Goal: Task Accomplishment & Management: Manage account settings

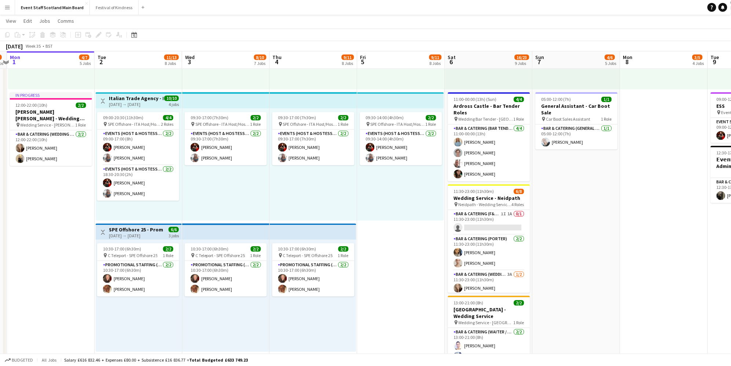
scroll to position [520, 0]
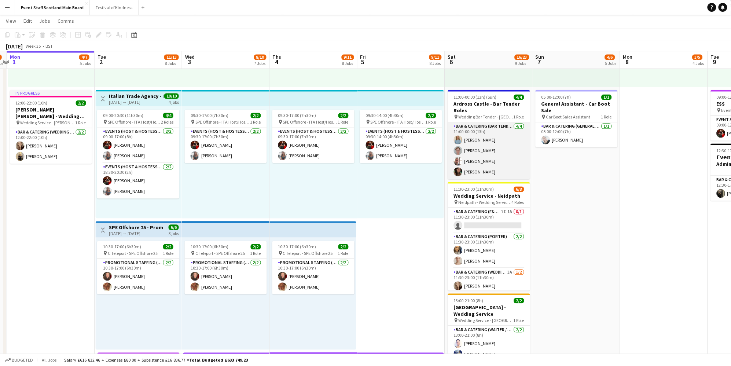
click at [495, 140] on app-card-role "Bar & Catering (Bar Tender) [DATE] 11:00-00:00 (13h) [PERSON_NAME] [PERSON_NAME…" at bounding box center [489, 150] width 82 height 57
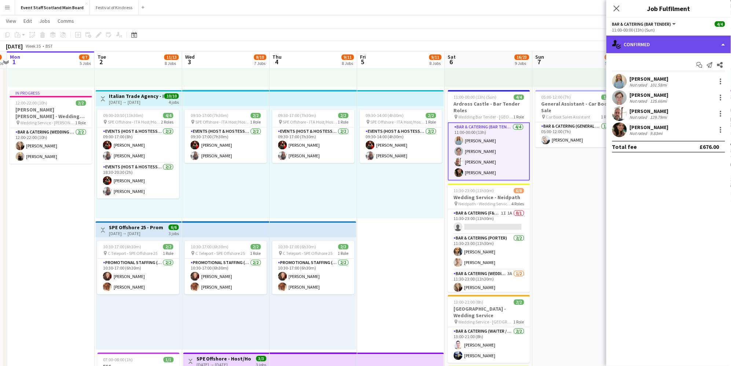
click at [636, 48] on div "single-neutral-actions-check-2 Confirmed" at bounding box center [668, 45] width 125 height 18
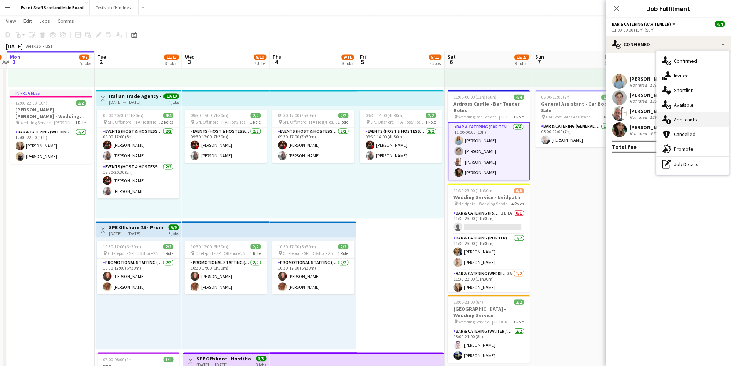
click at [678, 121] on div "single-neutral-actions-information Applicants" at bounding box center [692, 119] width 73 height 15
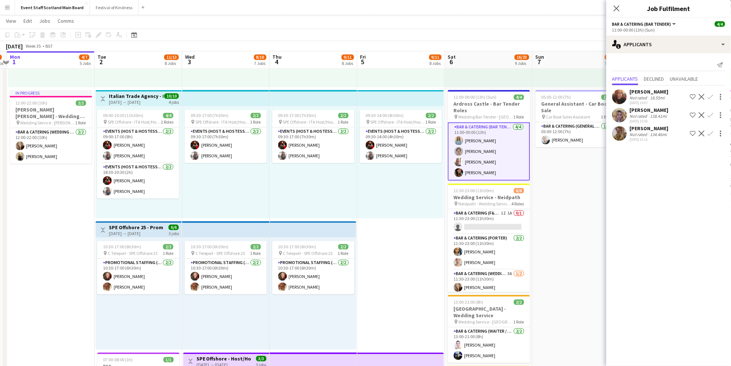
click at [654, 137] on div "[DATE] 13:11" at bounding box center [649, 139] width 39 height 5
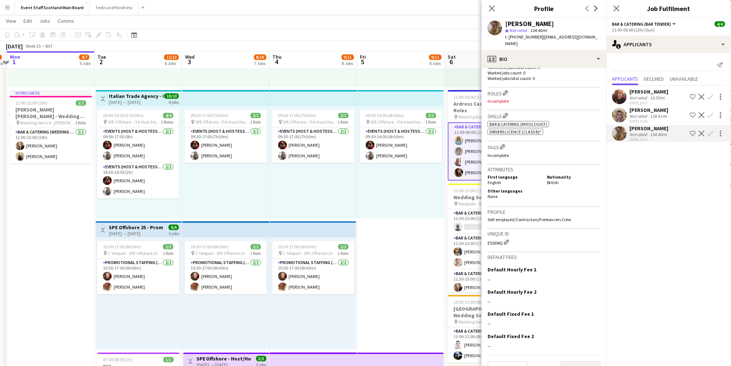
scroll to position [203, 0]
click at [584, 362] on button "Next" at bounding box center [581, 369] width 40 height 15
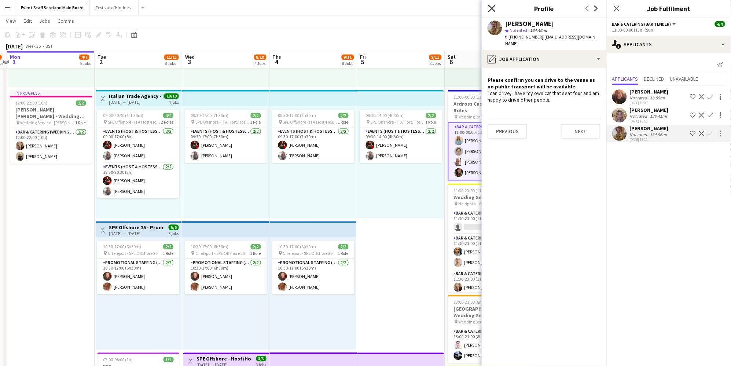
click at [490, 8] on icon "Close pop-in" at bounding box center [491, 8] width 7 height 7
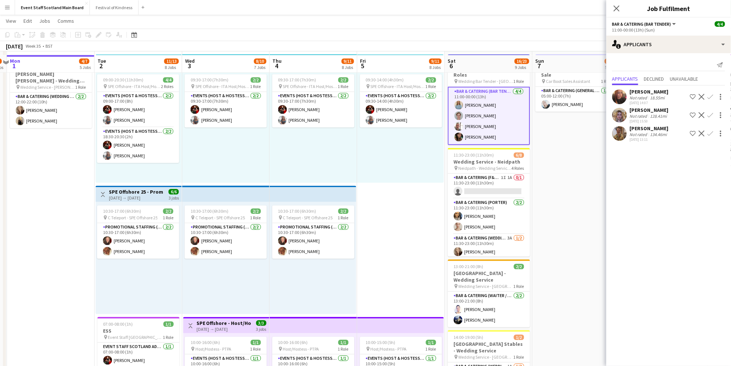
scroll to position [559, 0]
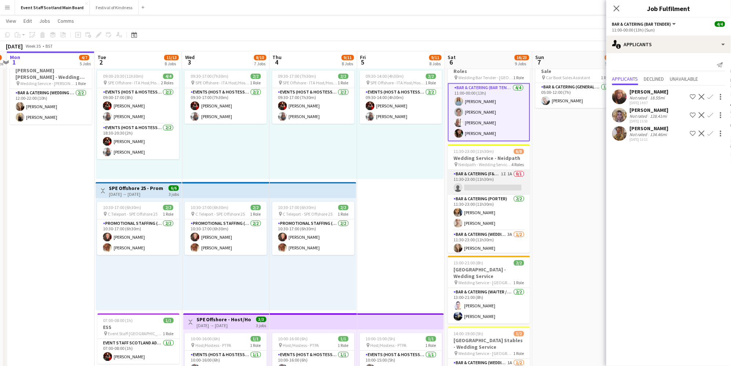
click at [509, 178] on app-card-role "Bar & Catering (F&B Manager - Wedding) 1I 1A 0/1 11:30-23:00 (11h30m) single-ne…" at bounding box center [489, 182] width 82 height 25
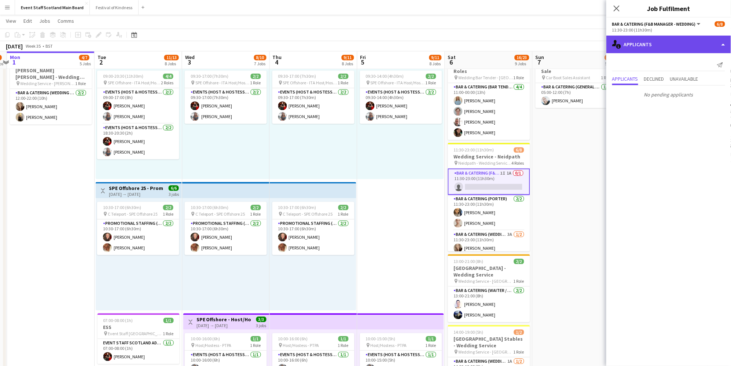
click at [667, 48] on div "single-neutral-actions-information Applicants" at bounding box center [668, 45] width 125 height 18
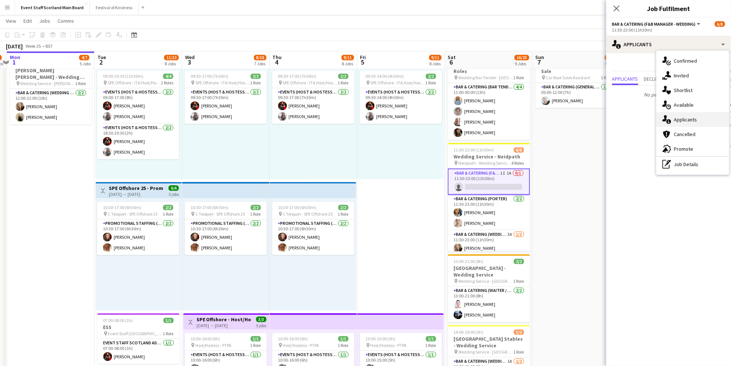
click at [686, 119] on div "single-neutral-actions-information Applicants" at bounding box center [692, 119] width 73 height 15
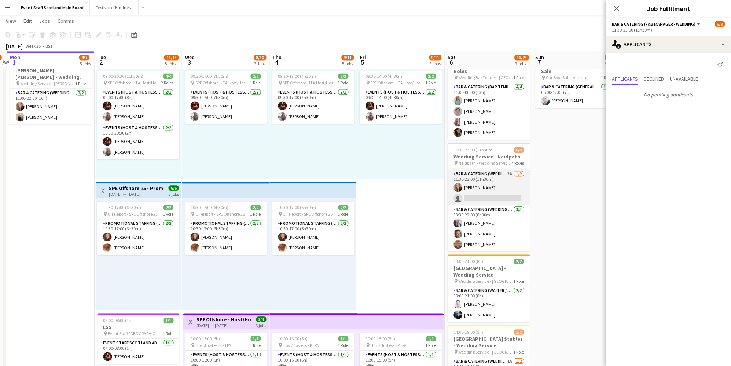
scroll to position [60, 0]
click at [504, 184] on app-card-role "Bar & Catering (Wedding Service Staff) 3A [DATE] 11:30-23:00 (11h30m) [PERSON_N…" at bounding box center [489, 188] width 82 height 36
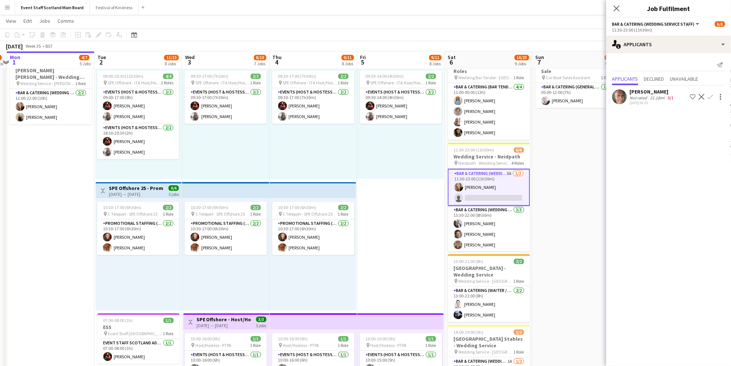
click at [661, 95] on div "21.18mi" at bounding box center [658, 97] width 18 height 5
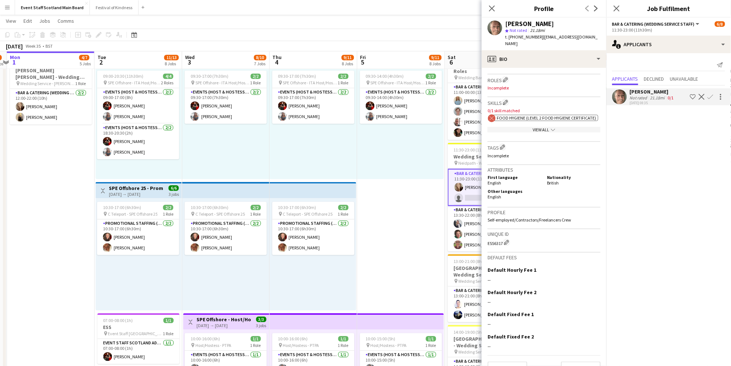
scroll to position [216, 0]
click at [581, 362] on button "Next" at bounding box center [581, 369] width 40 height 15
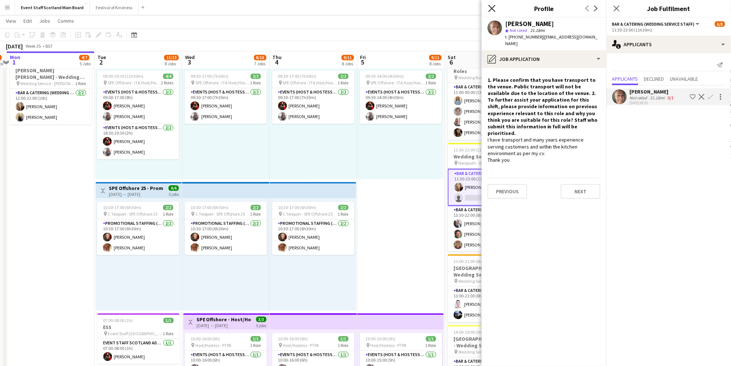
click at [491, 7] on icon at bounding box center [491, 8] width 7 height 7
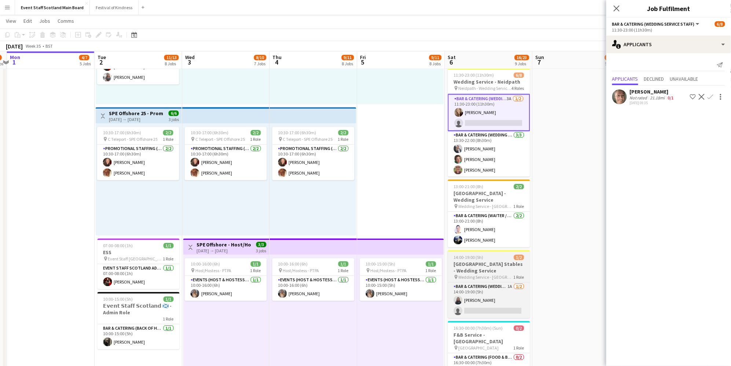
scroll to position [634, 0]
click at [508, 288] on app-card-role "Bar & Catering (Wedding Service Staff) 1A [DATE] 14:00-19:00 (5h) [PERSON_NAME]…" at bounding box center [489, 300] width 82 height 36
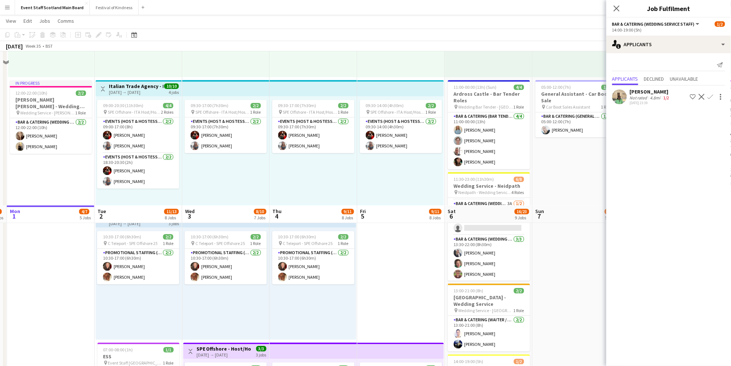
scroll to position [503, 0]
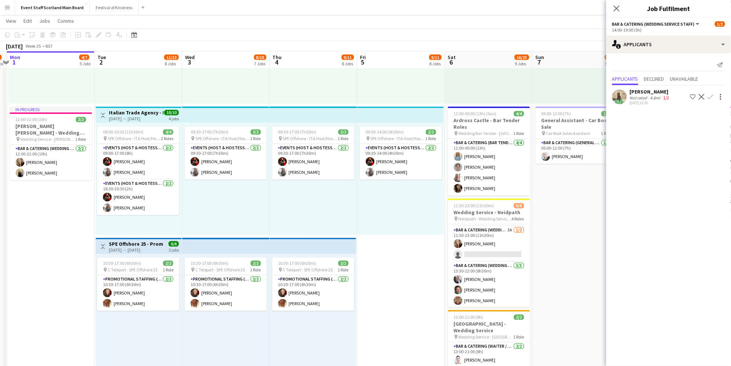
click at [558, 190] on app-date-cell "16:00-00:30 (8h30m) (Mon) 1/1 pin [GEOGRAPHIC_DATA] - Event/FOH Staff 1 Role Ba…" at bounding box center [576, 111] width 88 height 1065
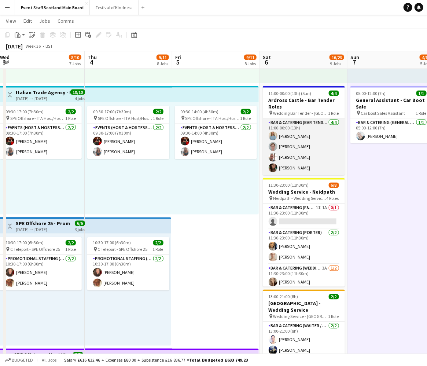
scroll to position [523, 0]
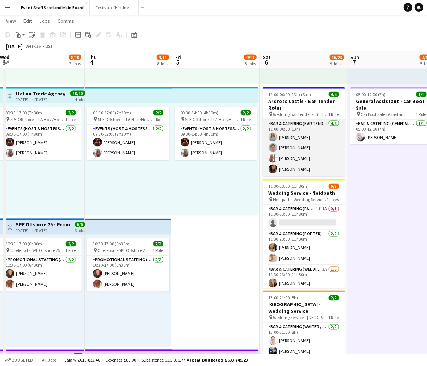
click at [311, 143] on app-card-role "Bar & Catering (Bar Tender) [DATE] 11:00-00:00 (13h) [PERSON_NAME] [PERSON_NAME…" at bounding box center [304, 147] width 82 height 57
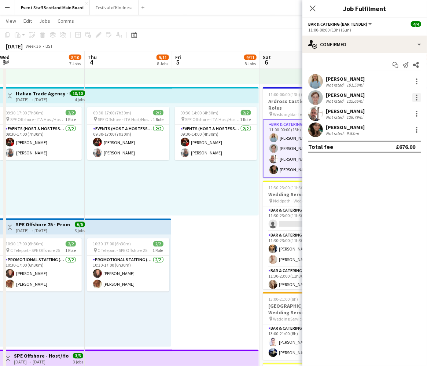
click at [417, 97] on div at bounding box center [416, 97] width 1 height 1
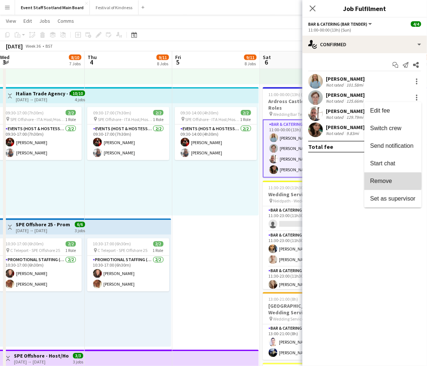
click at [383, 181] on span "Remove" at bounding box center [381, 181] width 22 height 6
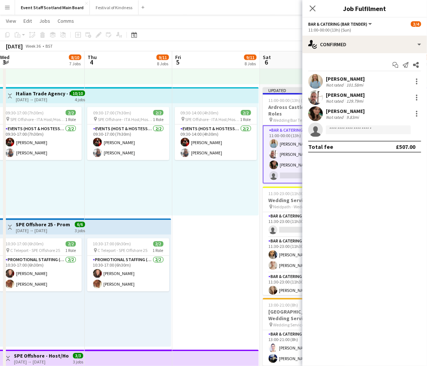
click at [286, 27] on app-page-menu "View Day view expanded Day view collapsed Month view Date picker Jump to [DATE]…" at bounding box center [213, 22] width 427 height 14
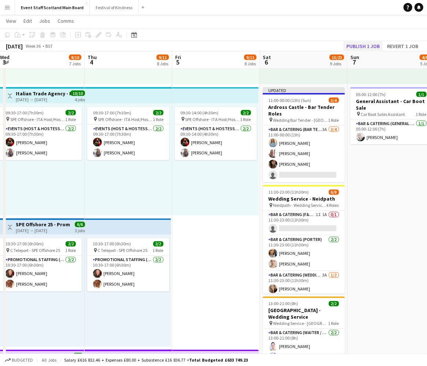
click at [366, 46] on button "Publish 1 job" at bounding box center [362, 46] width 39 height 10
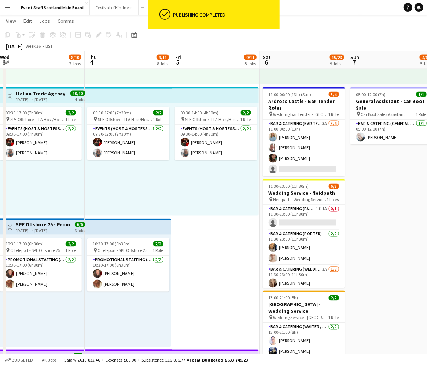
click at [10, 4] on button "Menu" at bounding box center [7, 7] width 15 height 15
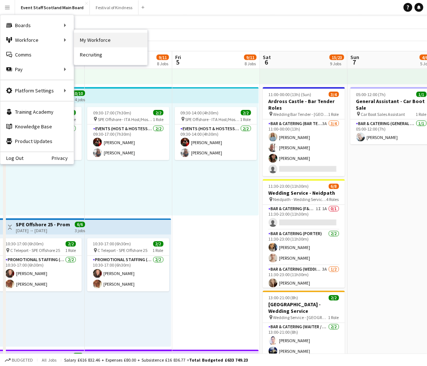
click at [97, 40] on link "My Workforce" at bounding box center [110, 40] width 73 height 15
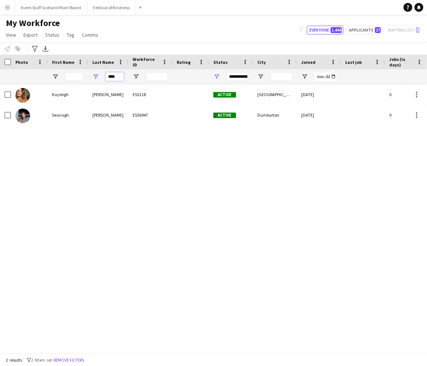
click at [117, 77] on input "****" at bounding box center [115, 76] width 18 height 9
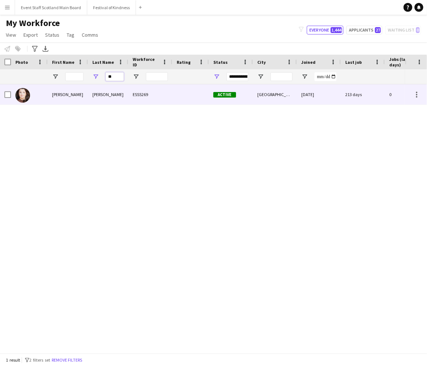
type input "*"
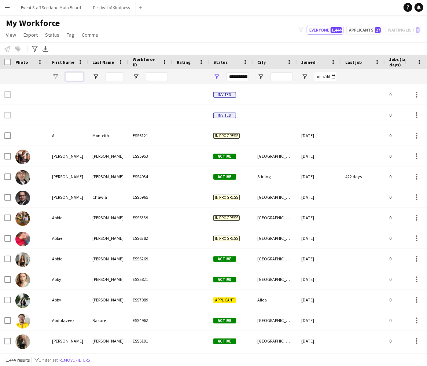
click at [71, 75] on input "First Name Filter Input" at bounding box center [74, 76] width 18 height 9
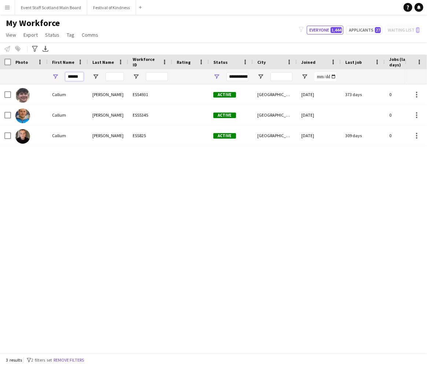
type input "******"
click at [126, 179] on div "[PERSON_NAME] ESS4931 Active [GEOGRAPHIC_DATA] [DATE] 373 days 0 [EMAIL_ADDRESS…" at bounding box center [202, 218] width 405 height 269
click at [9, 7] on app-icon "Menu" at bounding box center [7, 7] width 6 height 6
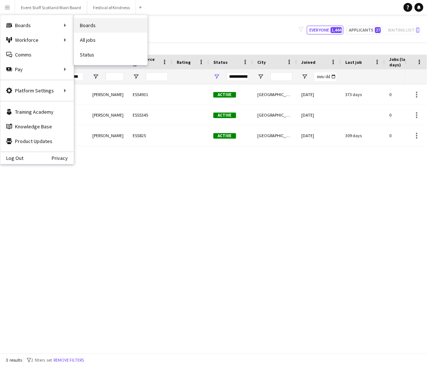
click at [91, 25] on link "Boards" at bounding box center [110, 25] width 73 height 15
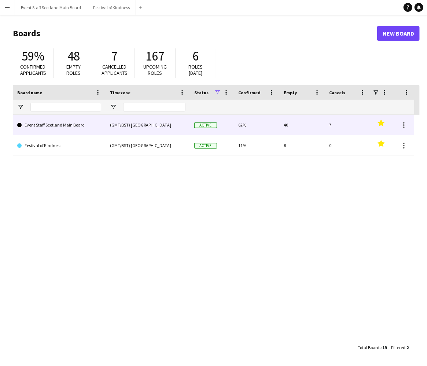
click at [147, 123] on div "(GMT/BST) [GEOGRAPHIC_DATA]" at bounding box center [148, 125] width 84 height 20
click at [122, 125] on div "(GMT/BST) [GEOGRAPHIC_DATA]" at bounding box center [148, 125] width 84 height 20
click at [72, 126] on link "Event Staff Scotland Main Board" at bounding box center [59, 125] width 84 height 21
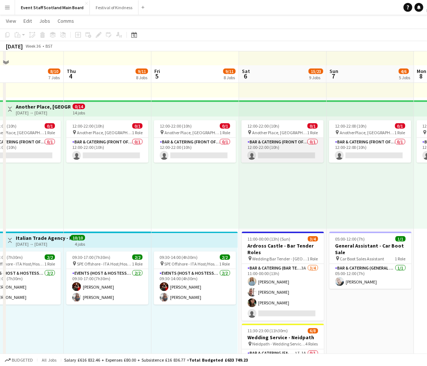
scroll to position [395, 0]
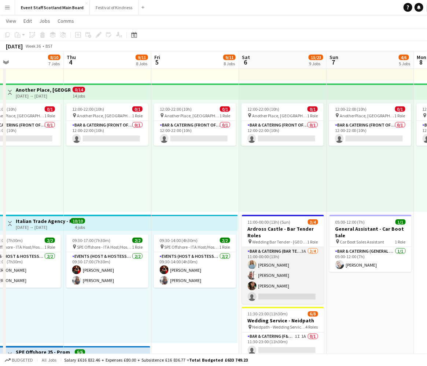
click at [304, 250] on app-card-role "Bar & Catering (Bar Tender) 3A [DATE] 11:00-00:00 (13h) [PERSON_NAME] [PERSON_N…" at bounding box center [283, 275] width 82 height 57
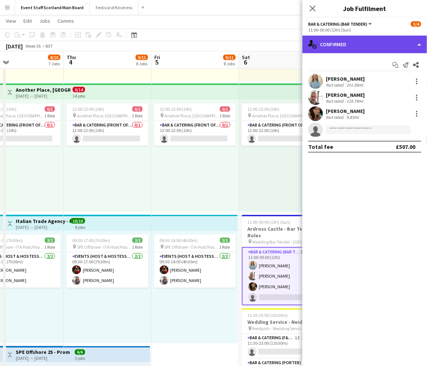
click at [367, 47] on div "single-neutral-actions-check-2 Confirmed" at bounding box center [364, 45] width 125 height 18
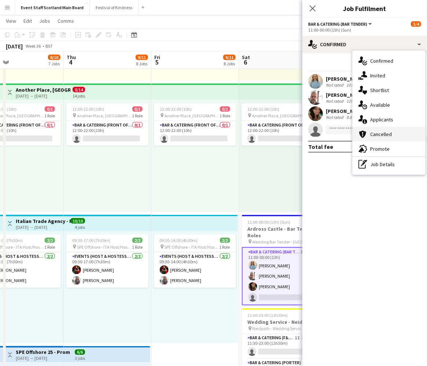
click at [386, 132] on div "cancellation Cancelled" at bounding box center [389, 134] width 73 height 15
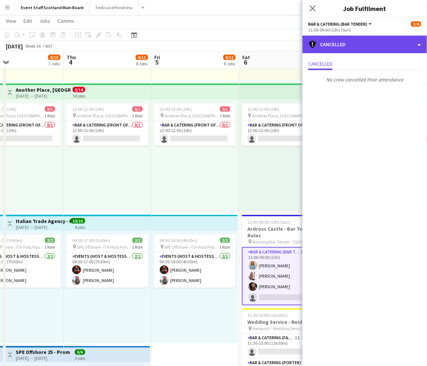
click at [386, 42] on div "cancellation Cancelled" at bounding box center [364, 45] width 125 height 18
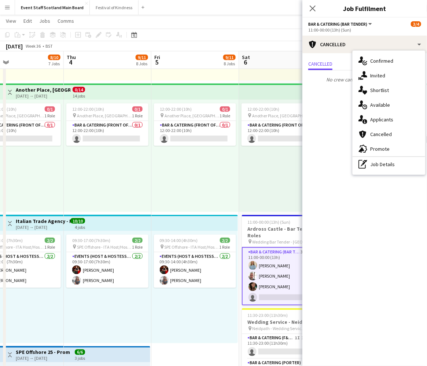
click at [9, 7] on app-icon "Menu" at bounding box center [7, 7] width 6 height 6
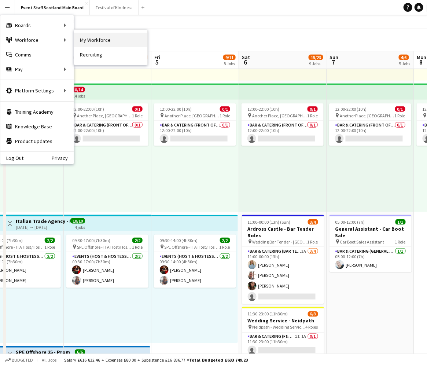
click at [92, 41] on link "My Workforce" at bounding box center [110, 40] width 73 height 15
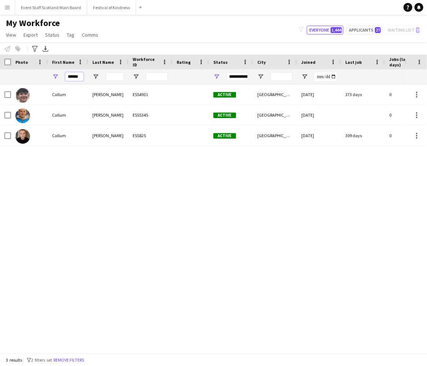
click at [74, 77] on input "******" at bounding box center [74, 76] width 18 height 9
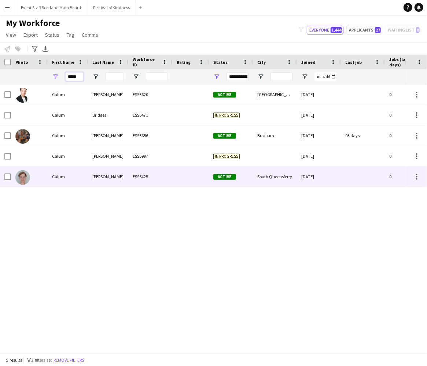
type input "*****"
click at [107, 179] on div "[PERSON_NAME]" at bounding box center [108, 176] width 40 height 20
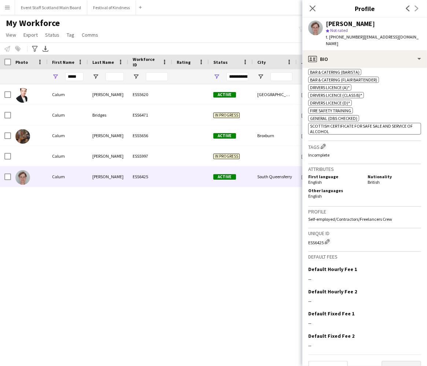
scroll to position [255, 0]
click at [334, 361] on button "Previous" at bounding box center [328, 368] width 40 height 15
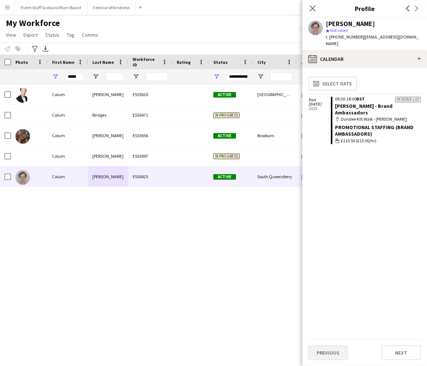
click at [328, 353] on button "Previous" at bounding box center [328, 352] width 40 height 15
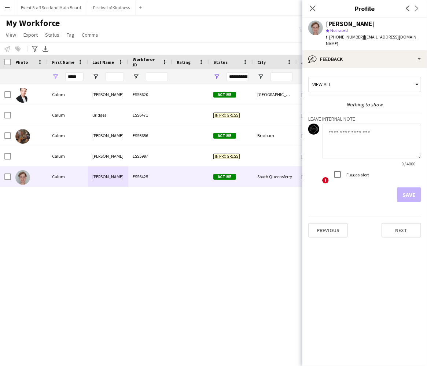
click at [343, 125] on textarea at bounding box center [371, 141] width 99 height 35
type textarea "**********"
click at [413, 187] on button "Save" at bounding box center [409, 194] width 24 height 15
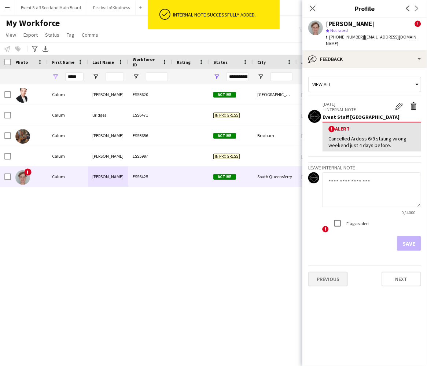
click at [327, 272] on button "Previous" at bounding box center [328, 279] width 40 height 15
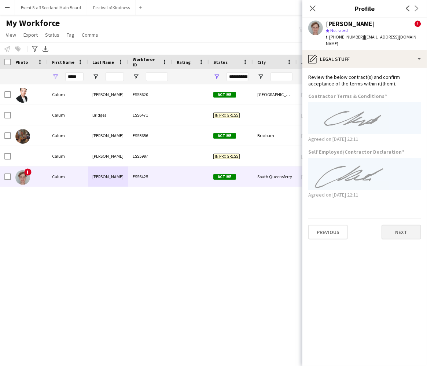
click at [400, 225] on button "Next" at bounding box center [402, 232] width 40 height 15
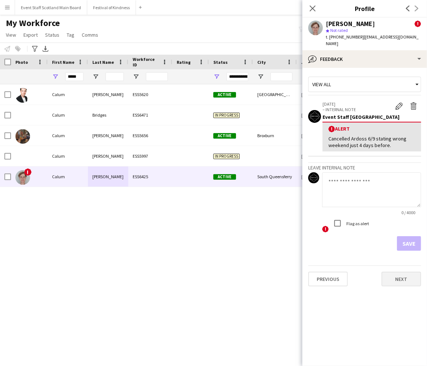
click at [405, 274] on button "Next" at bounding box center [402, 279] width 40 height 15
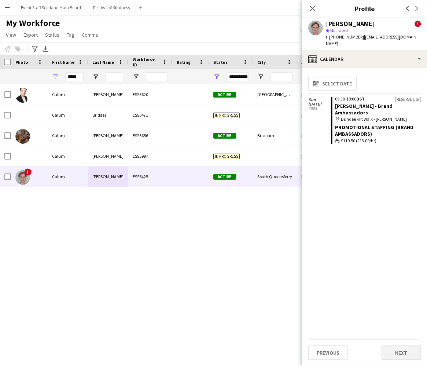
click at [405, 352] on button "Next" at bounding box center [402, 352] width 40 height 15
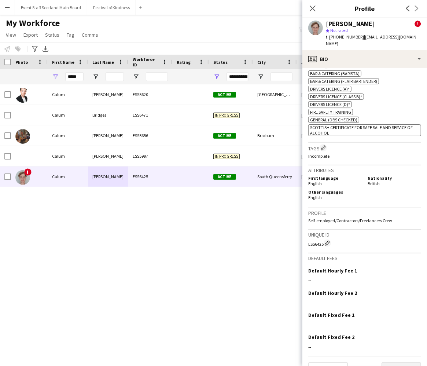
scroll to position [333, 0]
click at [402, 362] on button "Next" at bounding box center [402, 369] width 40 height 15
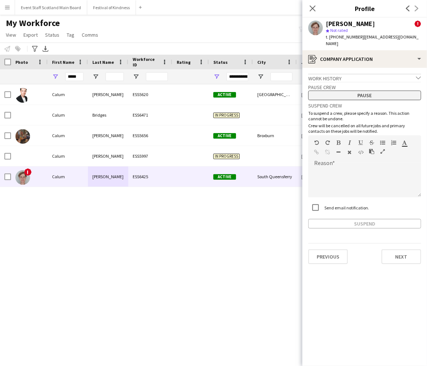
click at [357, 91] on button "Pause" at bounding box center [364, 96] width 113 height 10
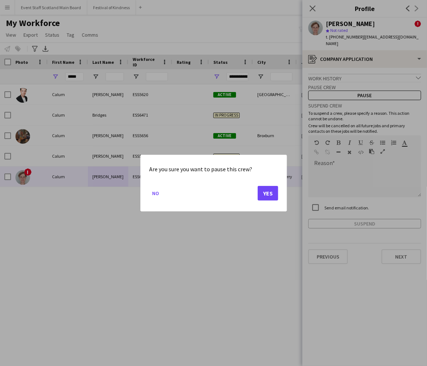
click at [262, 192] on button "Yes" at bounding box center [268, 192] width 21 height 15
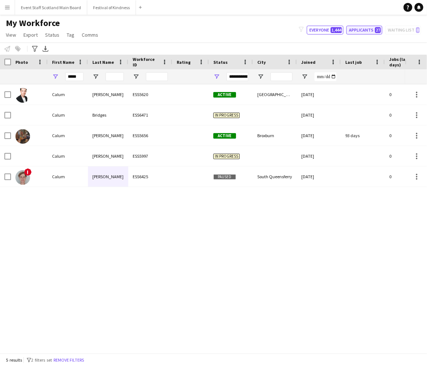
click at [357, 26] on button "Applicants 27" at bounding box center [364, 30] width 36 height 9
type input "**********"
